Goal: Find contact information: Find contact information

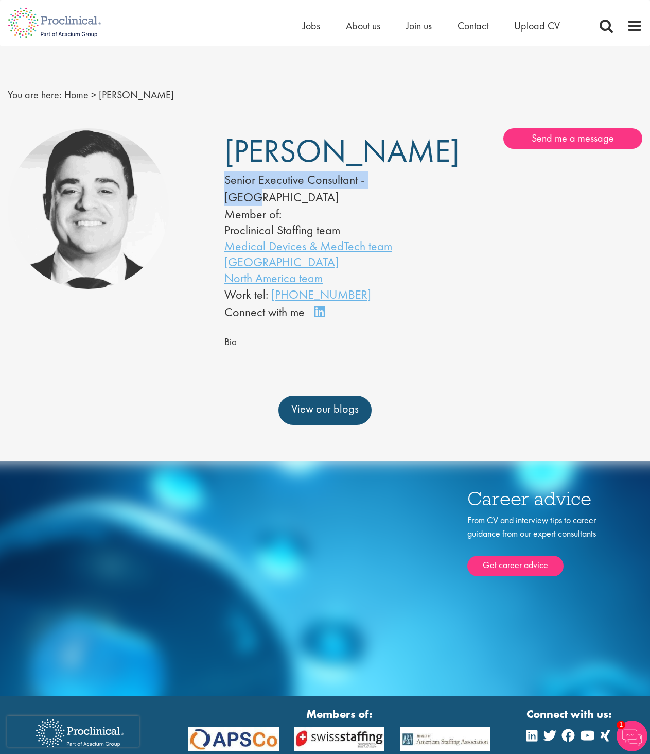
copy div "Senior Executive Consultant - North"
drag, startPoint x: 222, startPoint y: 178, endPoint x: 445, endPoint y: 175, distance: 223.0
click at [445, 175] on div "[PERSON_NAME] Senior Executive Consultant - [GEOGRAPHIC_DATA] Member of: Procli…" at bounding box center [434, 224] width 434 height 193
click at [620, 330] on div "[PERSON_NAME] Senior Executive Consultant - [GEOGRAPHIC_DATA] Member of: Procli…" at bounding box center [434, 246] width 434 height 237
copy link "[PHONE_NUMBER]"
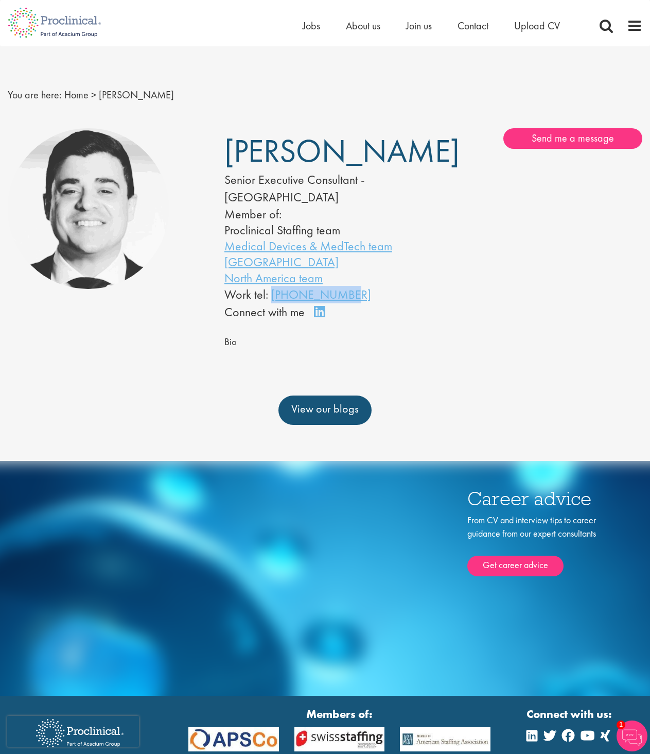
drag, startPoint x: 390, startPoint y: 300, endPoint x: 273, endPoint y: 300, distance: 116.9
click at [273, 300] on div "Work tel: [PHONE_NUMBER]" at bounding box center [314, 295] width 178 height 18
click at [480, 337] on div "Bio" at bounding box center [434, 341] width 418 height 15
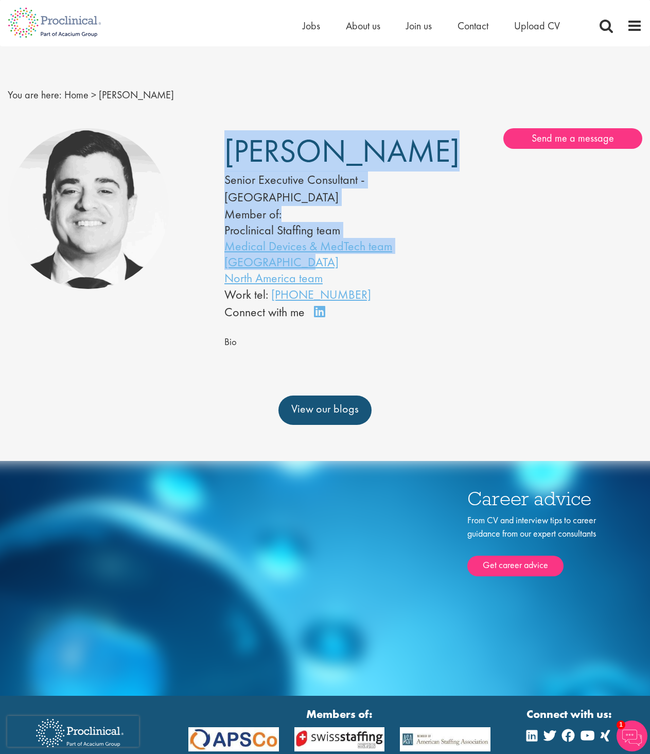
drag, startPoint x: 212, startPoint y: 257, endPoint x: 340, endPoint y: 259, distance: 128.8
click at [340, 259] on div "[PERSON_NAME] Senior Executive Consultant - [GEOGRAPHIC_DATA] Member of: Procli…" at bounding box center [325, 246] width 650 height 247
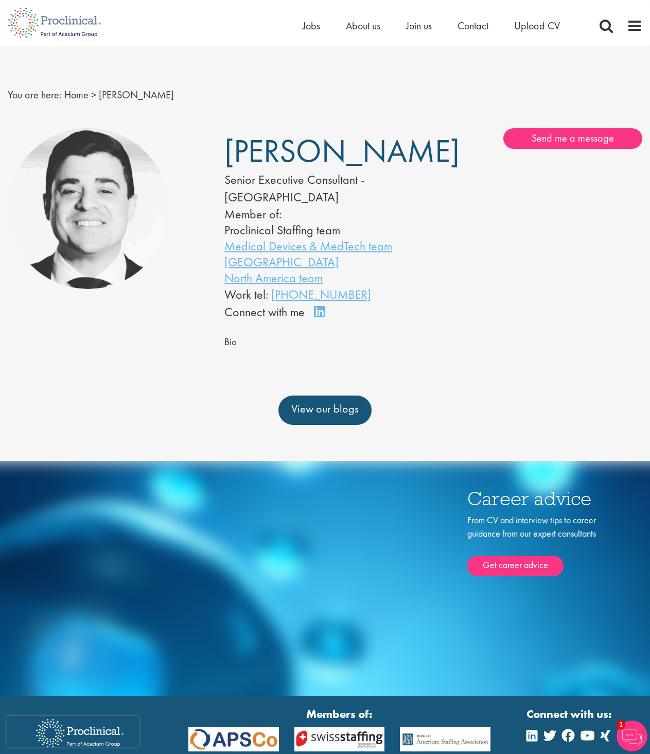
drag, startPoint x: 490, startPoint y: 273, endPoint x: 375, endPoint y: 272, distance: 114.8
click at [490, 273] on div "[PERSON_NAME] Senior Executive Consultant - [GEOGRAPHIC_DATA] Member of: Procli…" at bounding box center [434, 224] width 434 height 193
drag, startPoint x: 306, startPoint y: 264, endPoint x: 226, endPoint y: 264, distance: 80.9
click at [226, 264] on li "[GEOGRAPHIC_DATA]" at bounding box center [314, 262] width 178 height 16
copy link "[GEOGRAPHIC_DATA]"
